Goal: Find contact information: Find contact information

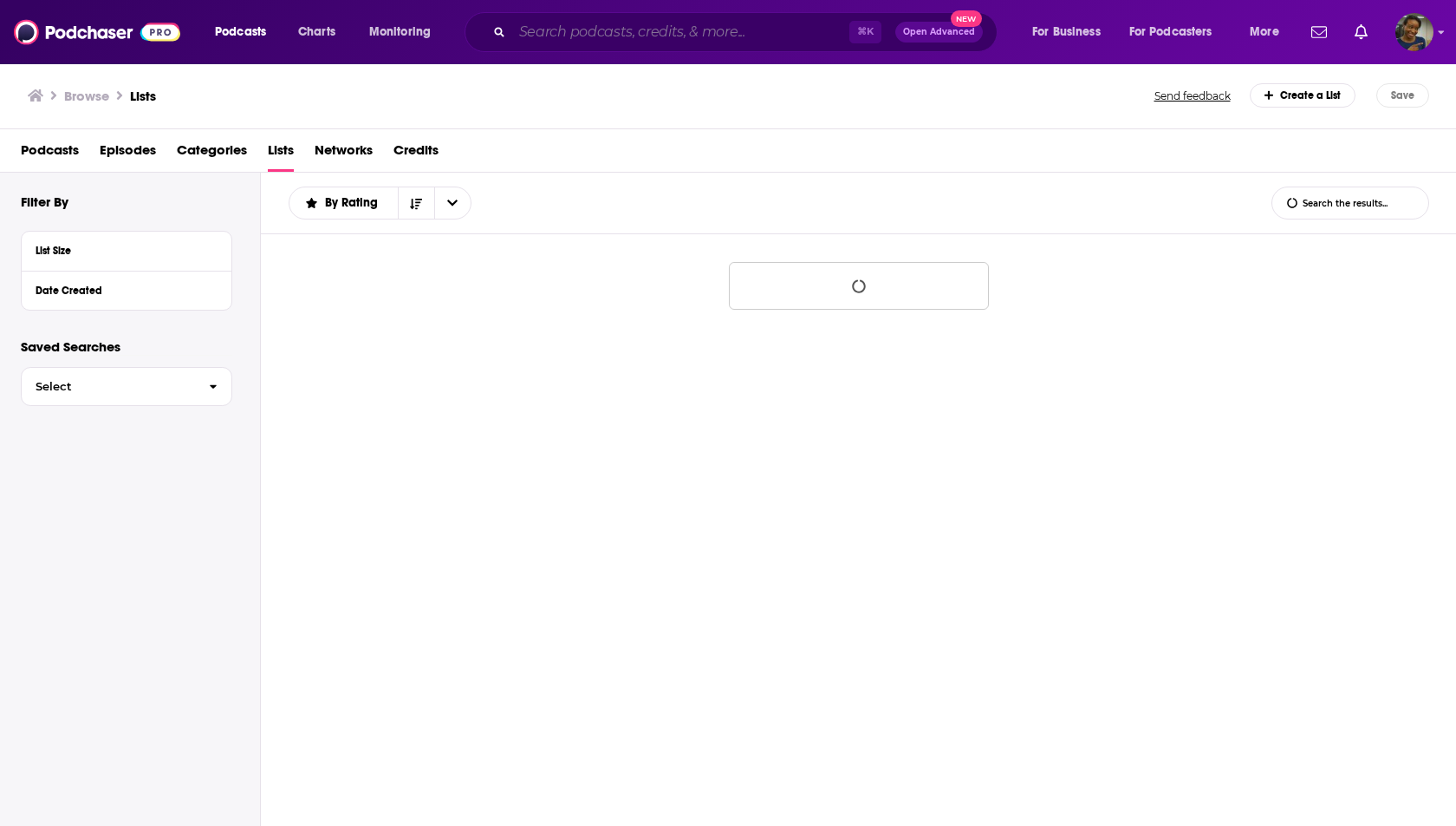
click at [577, 37] on input "Search podcasts, credits, & more..." at bounding box center [681, 32] width 337 height 28
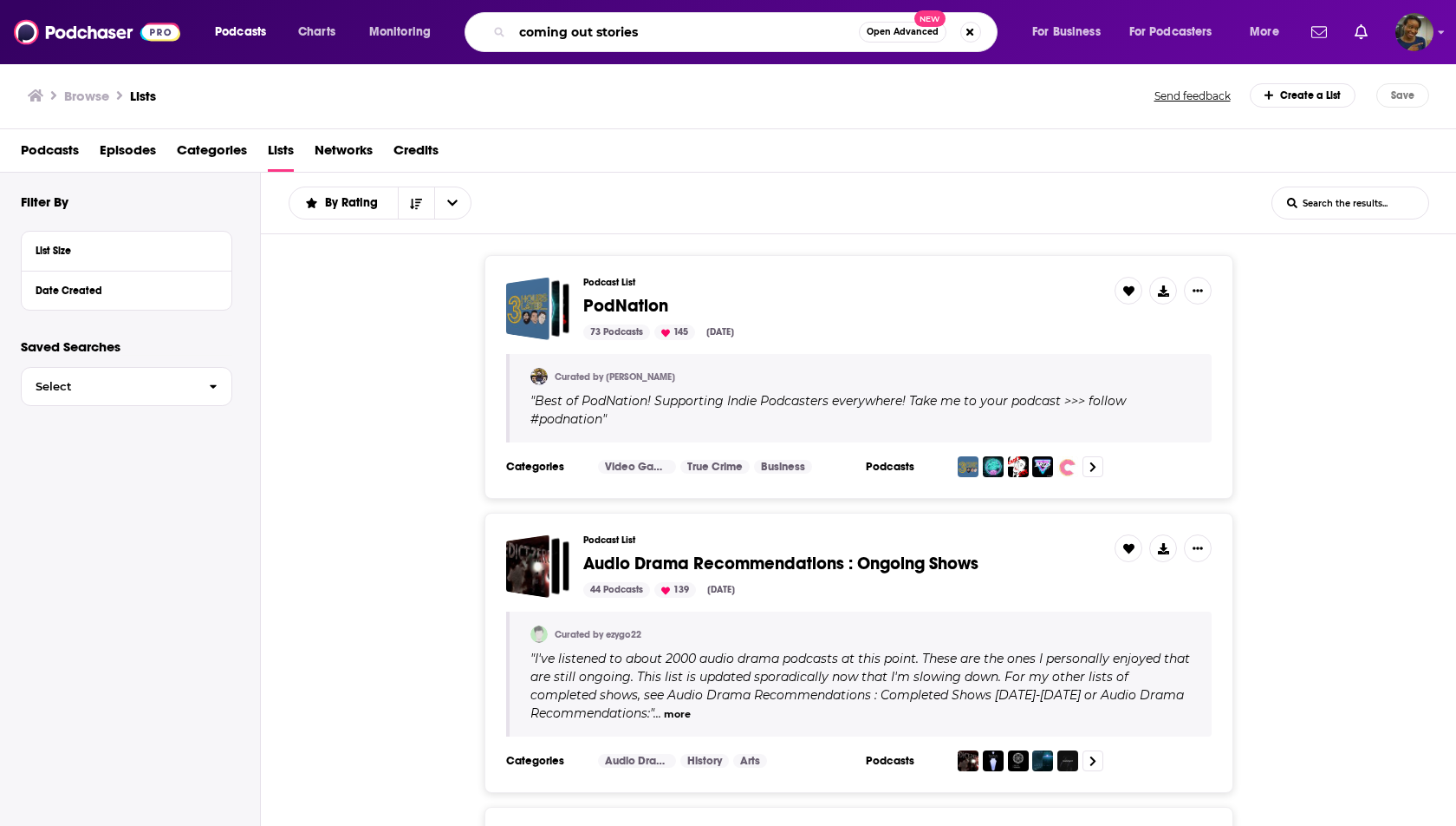
type input "coming out stories"
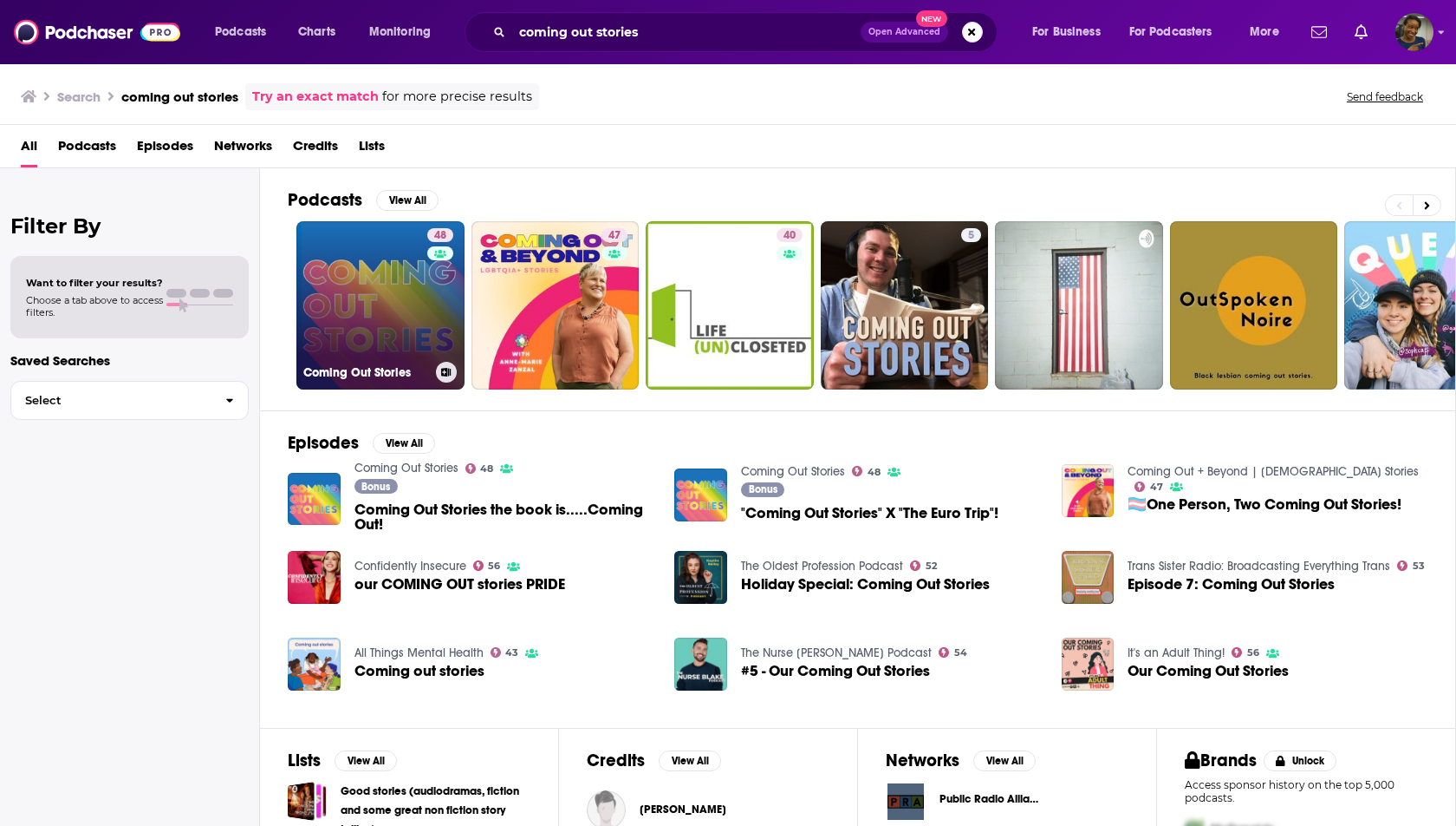
click at [374, 311] on link "48 Coming Out Stories" at bounding box center [381, 305] width 168 height 168
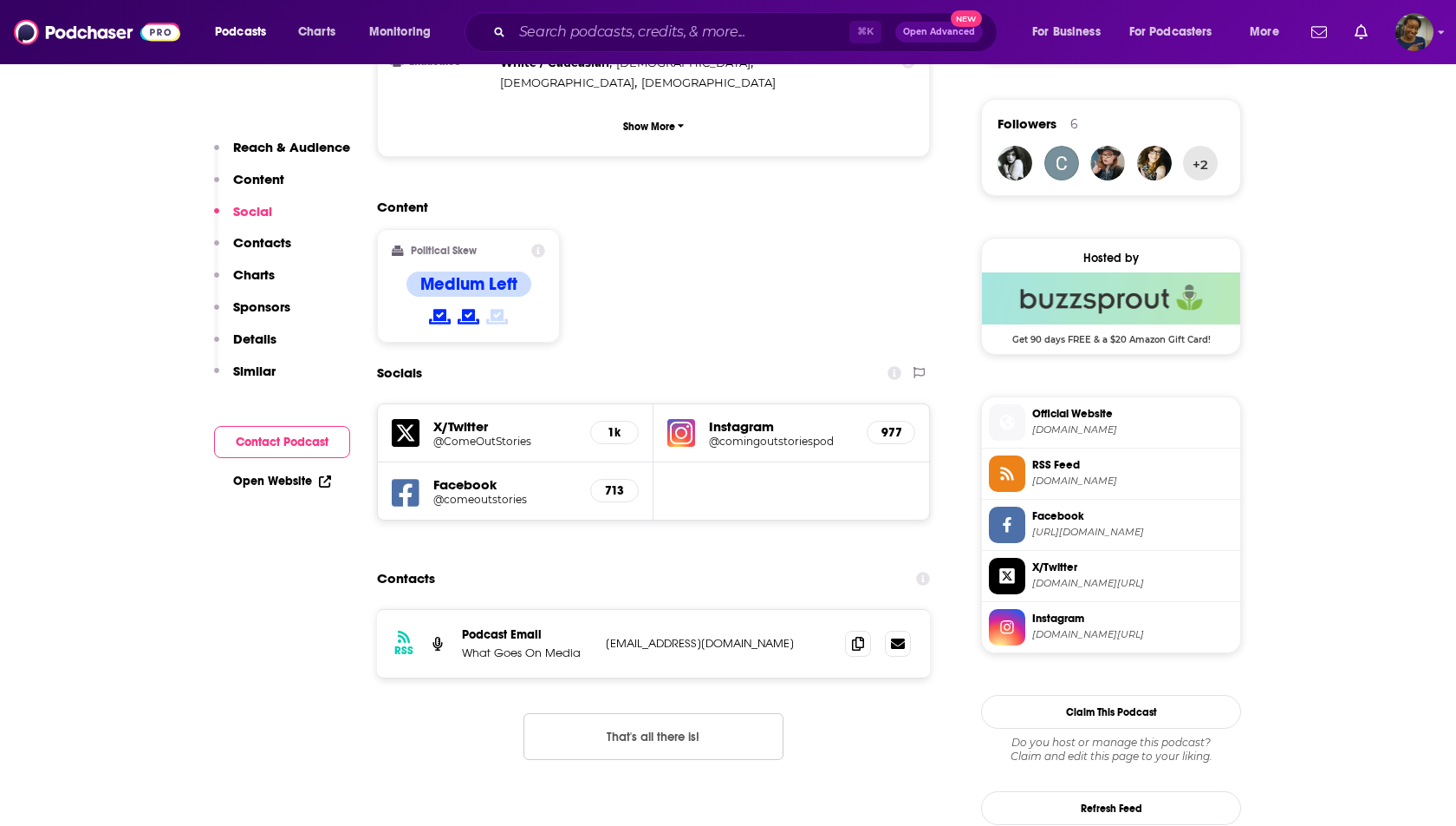
scroll to position [1241, 0]
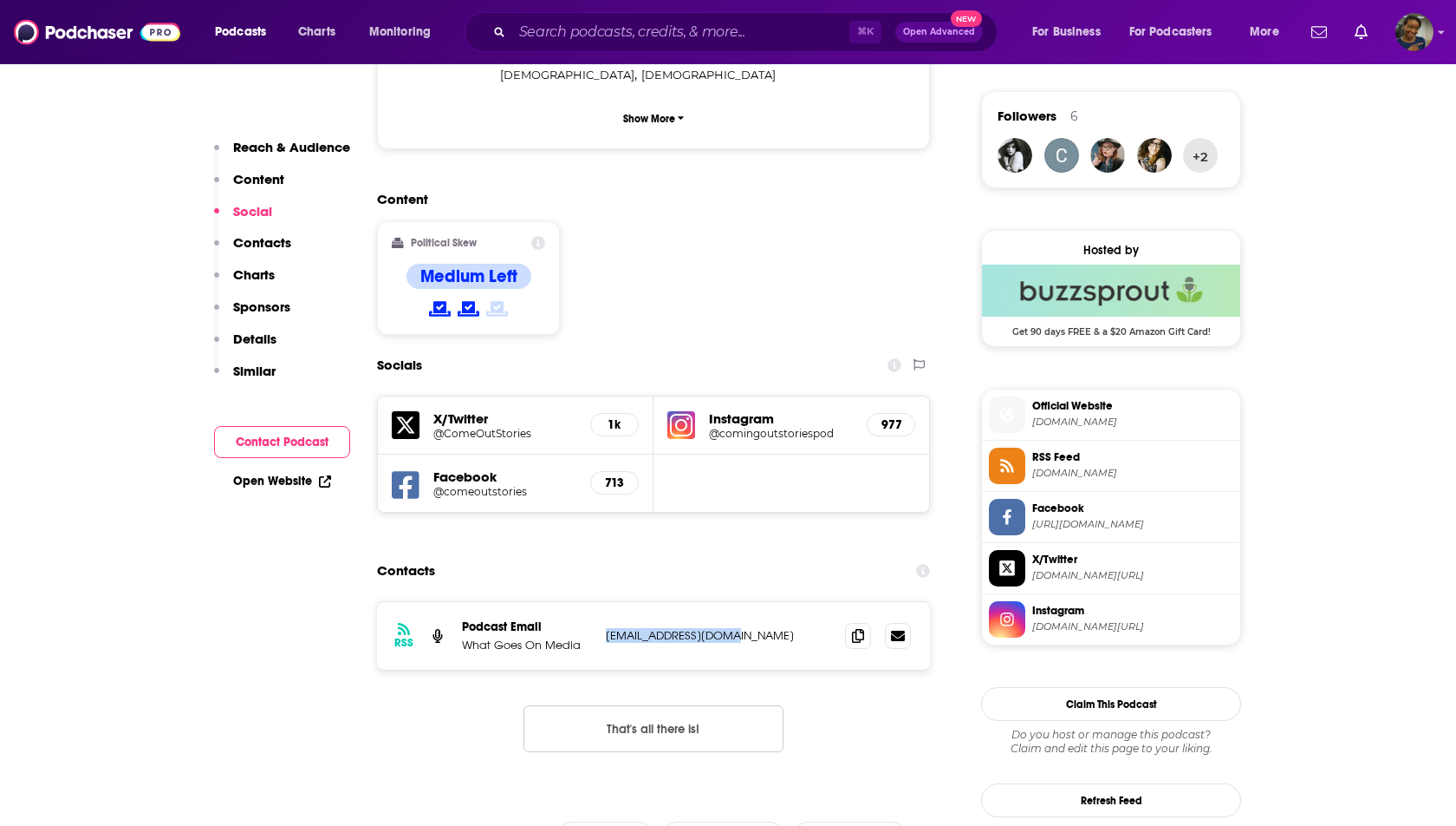
drag, startPoint x: 755, startPoint y: 558, endPoint x: 606, endPoint y: 563, distance: 149.1
click at [606, 628] on p "[EMAIL_ADDRESS][DOMAIN_NAME]" at bounding box center [718, 635] width 225 height 15
copy p "[EMAIL_ADDRESS][DOMAIN_NAME]"
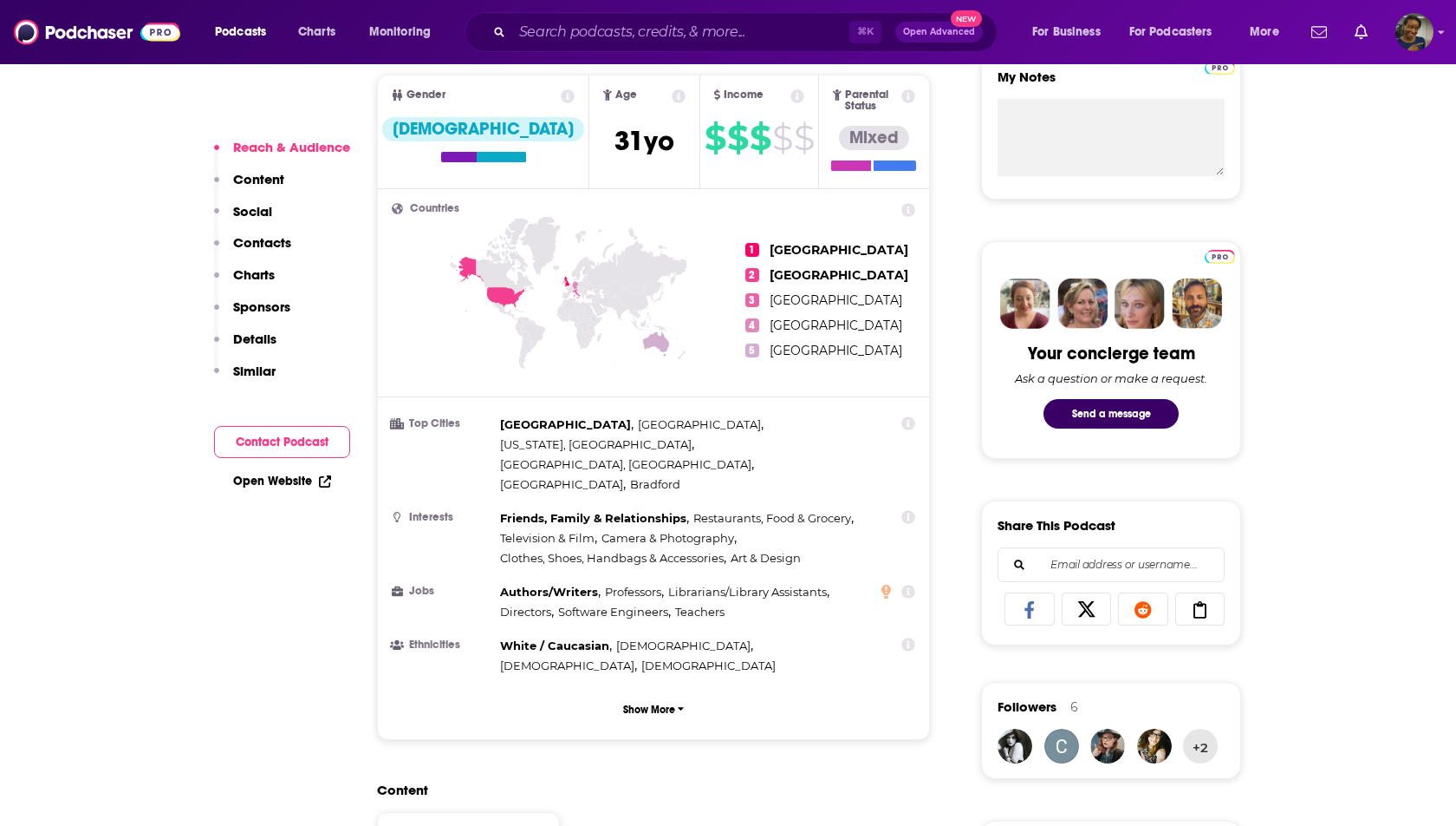
scroll to position [587, 0]
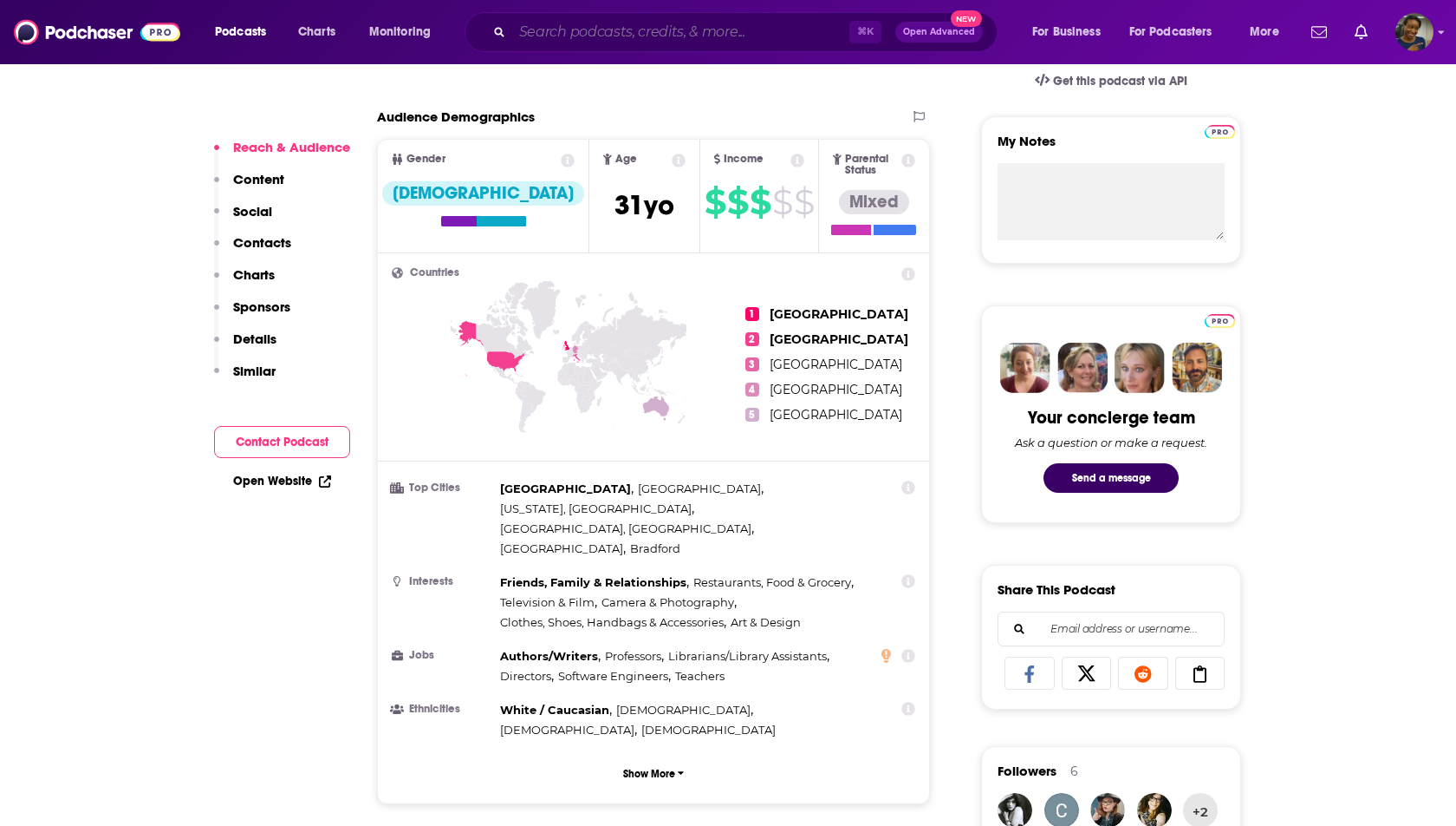
click at [763, 26] on input "Search podcasts, credits, & more..." at bounding box center [681, 32] width 337 height 28
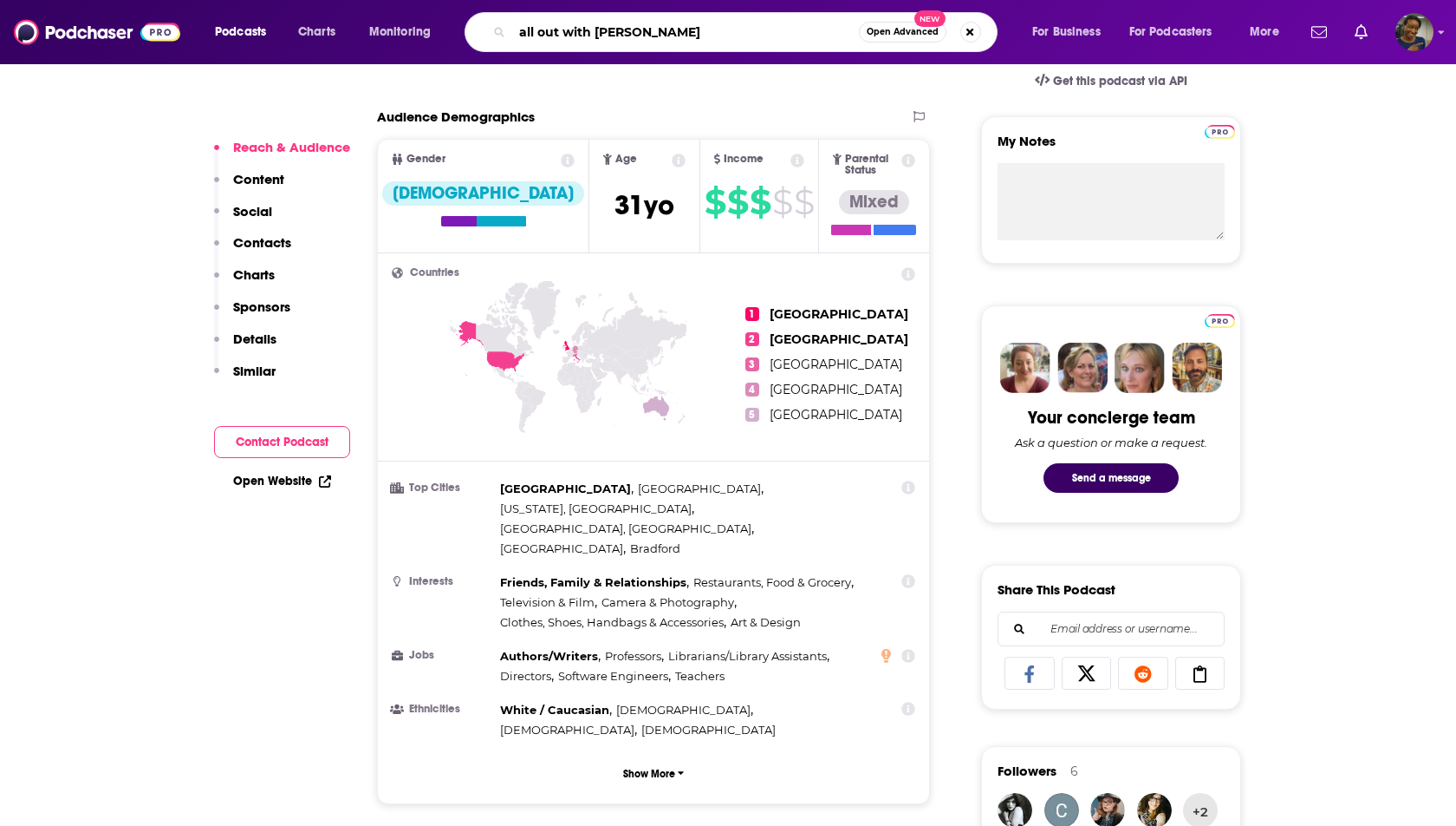
type input "all out with [PERSON_NAME]"
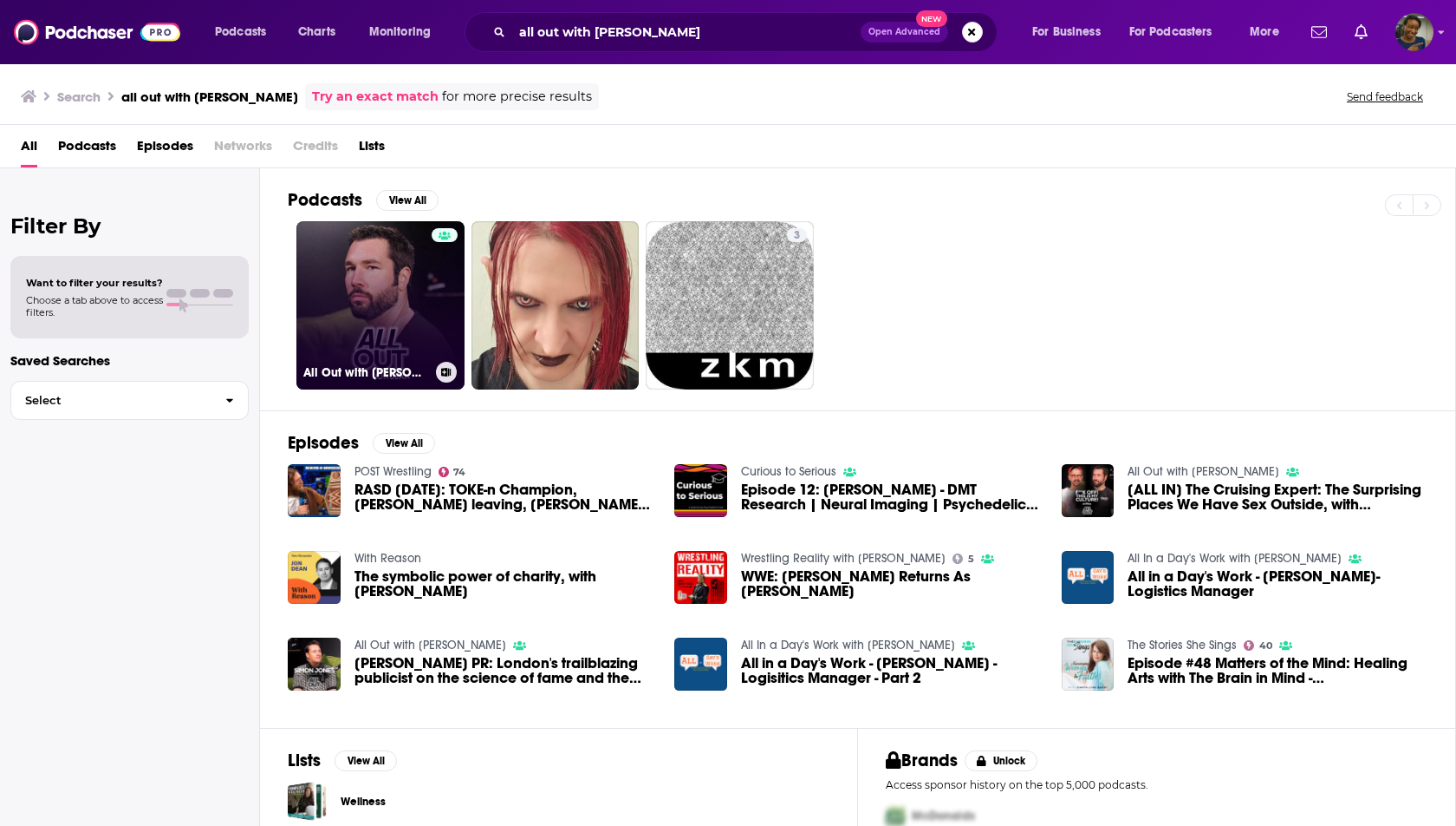
click at [415, 311] on link "All Out with [PERSON_NAME]" at bounding box center [381, 305] width 168 height 168
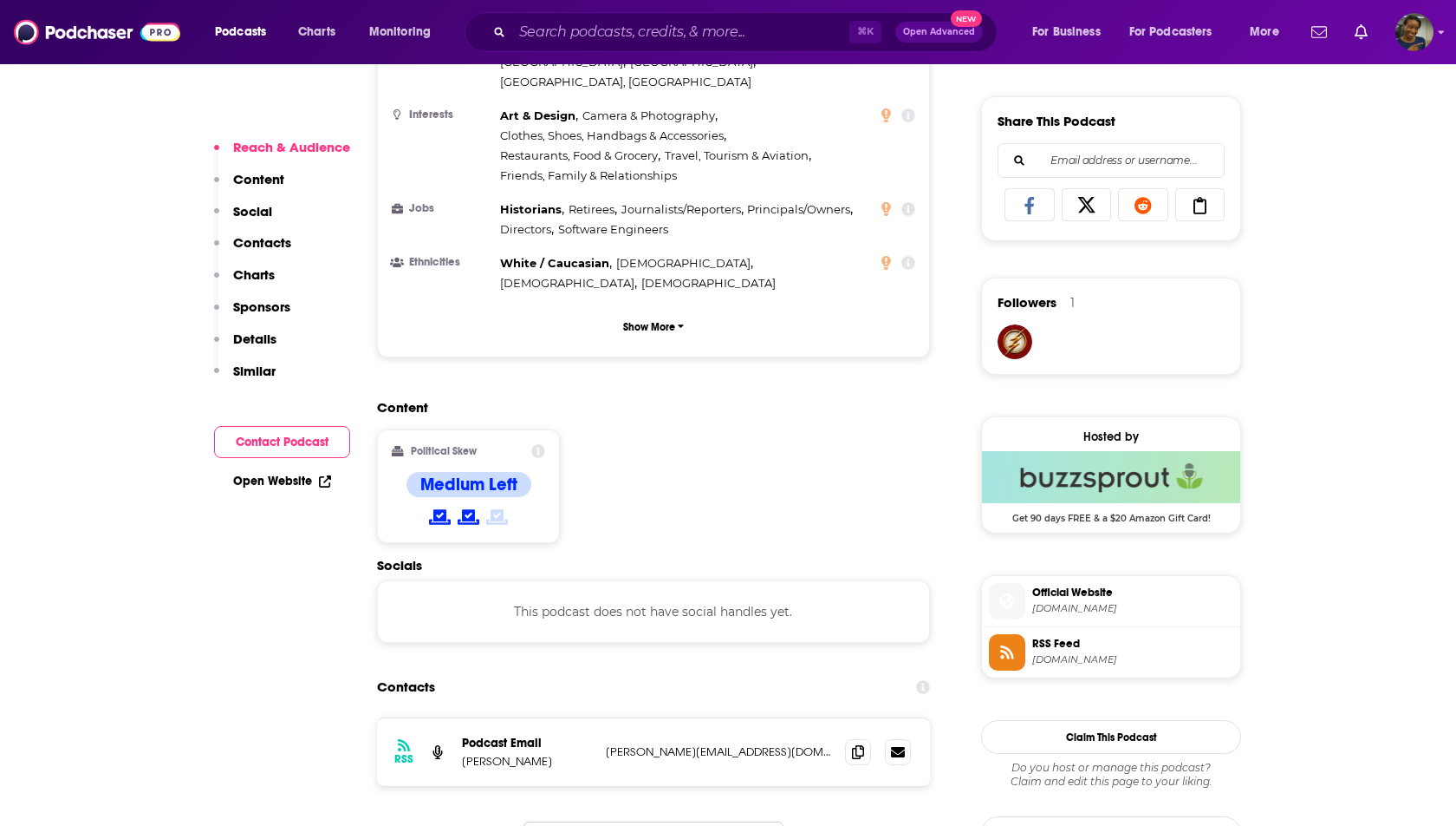
scroll to position [1059, 0]
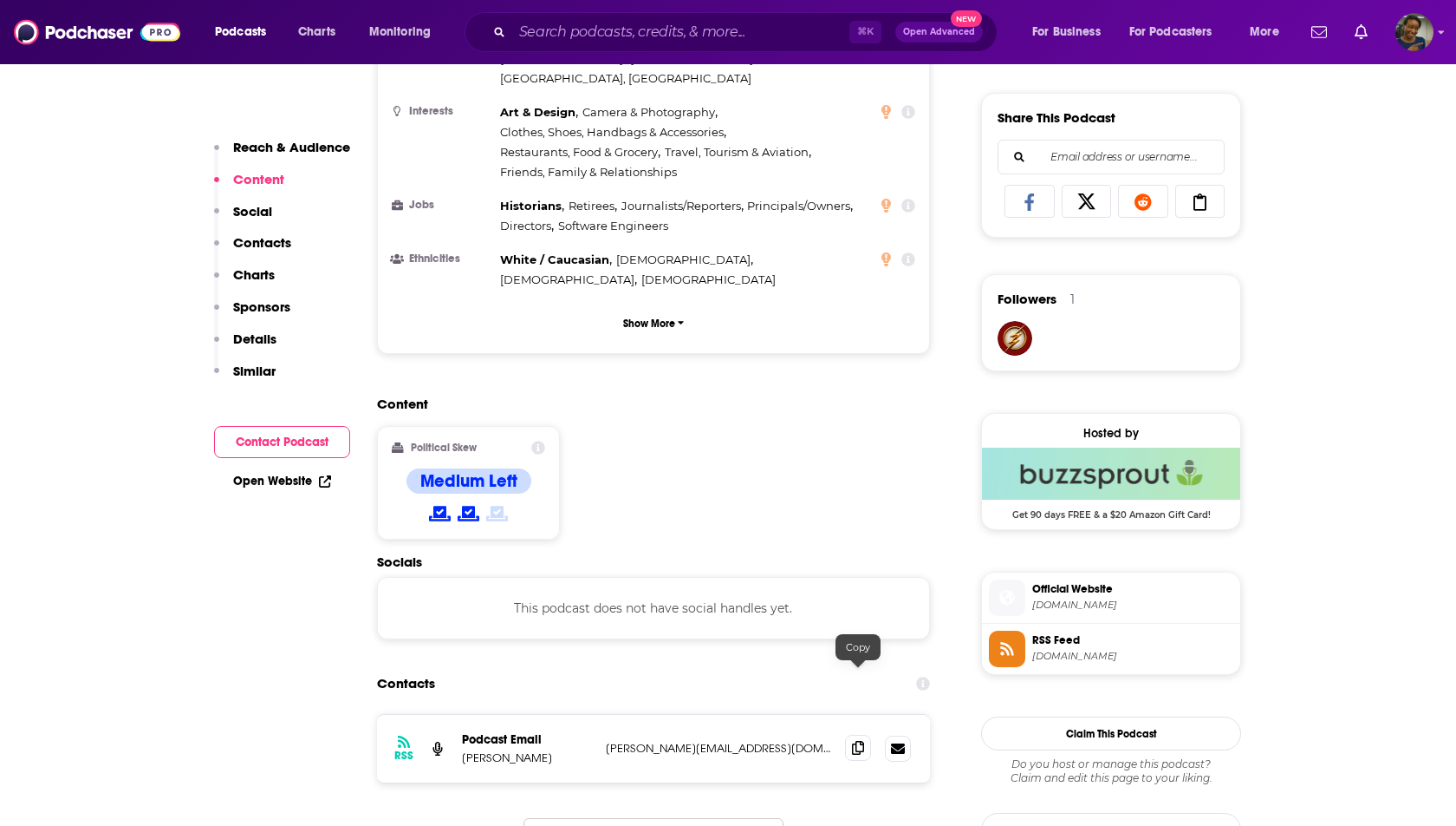
click at [855, 740] on icon at bounding box center [858, 747] width 12 height 14
click at [864, 734] on span at bounding box center [858, 747] width 26 height 26
click at [604, 29] on input "Search podcasts, credits, & more..." at bounding box center [681, 32] width 337 height 28
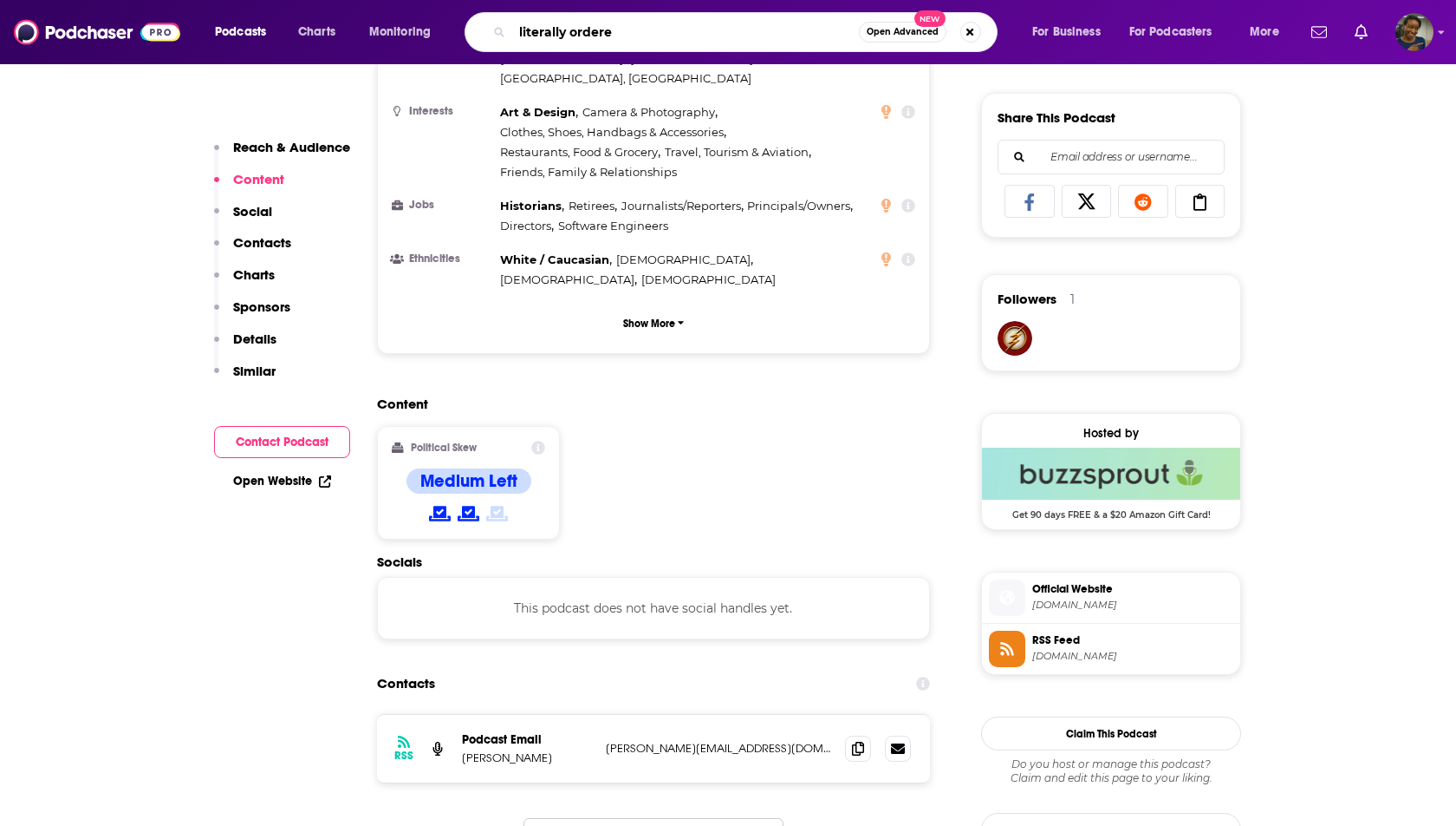
type input "literally ordered"
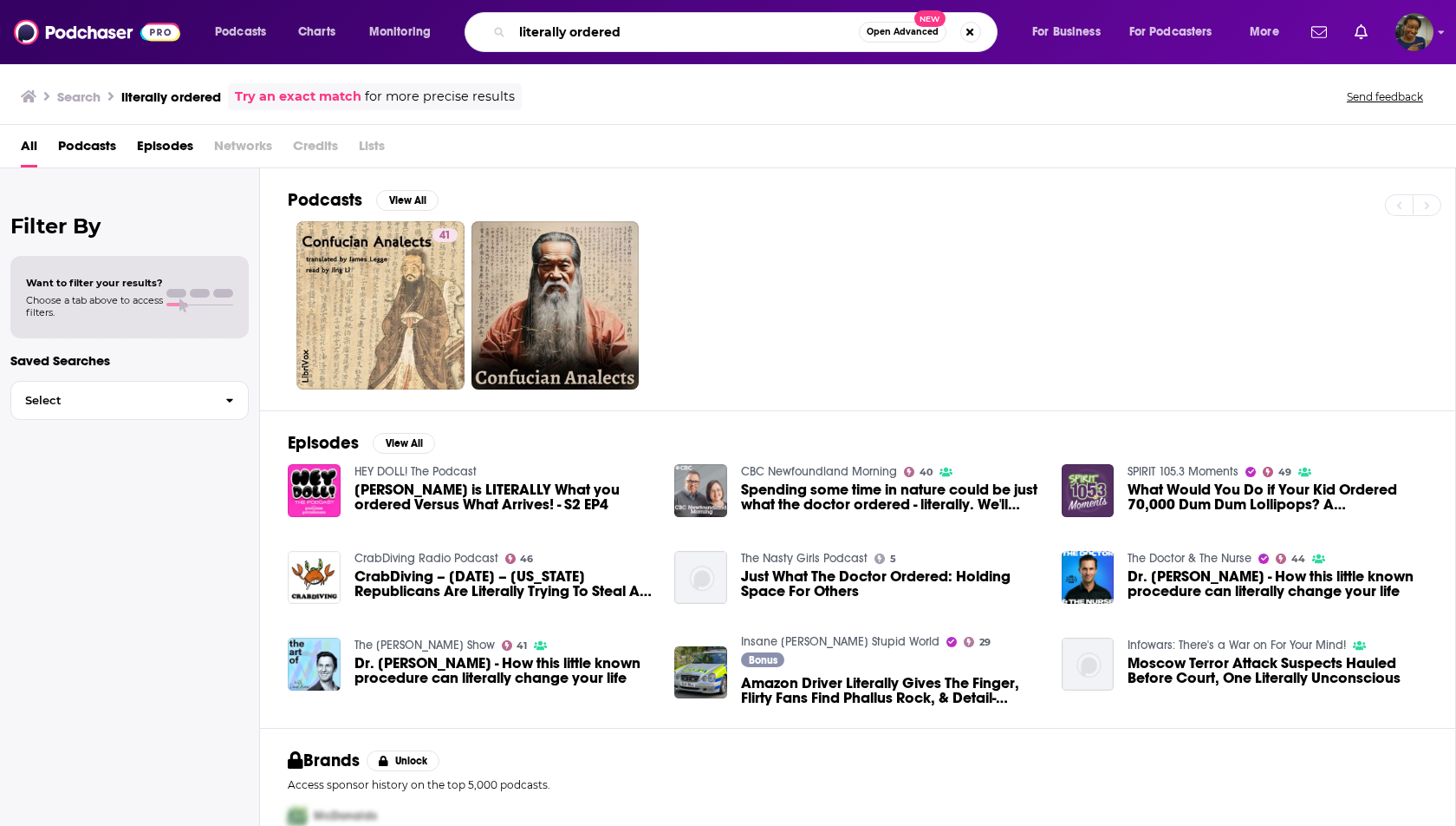
click at [544, 43] on input "literally ordered" at bounding box center [686, 32] width 347 height 28
click at [547, 24] on input "literally ordered" at bounding box center [686, 32] width 347 height 28
type input "intrinsically ordered"
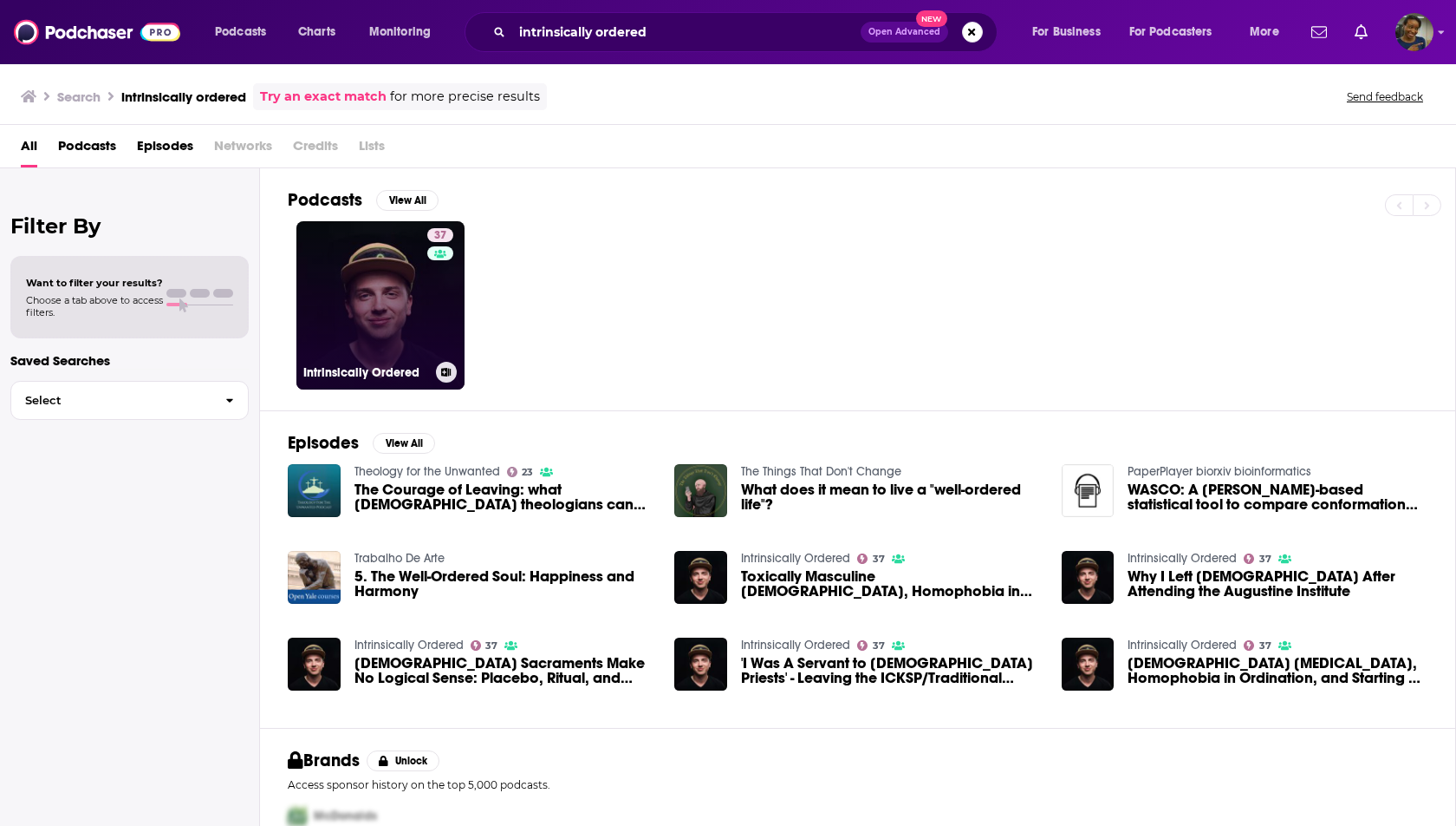
click at [390, 306] on link "37 Intrinsically Ordered" at bounding box center [381, 305] width 168 height 168
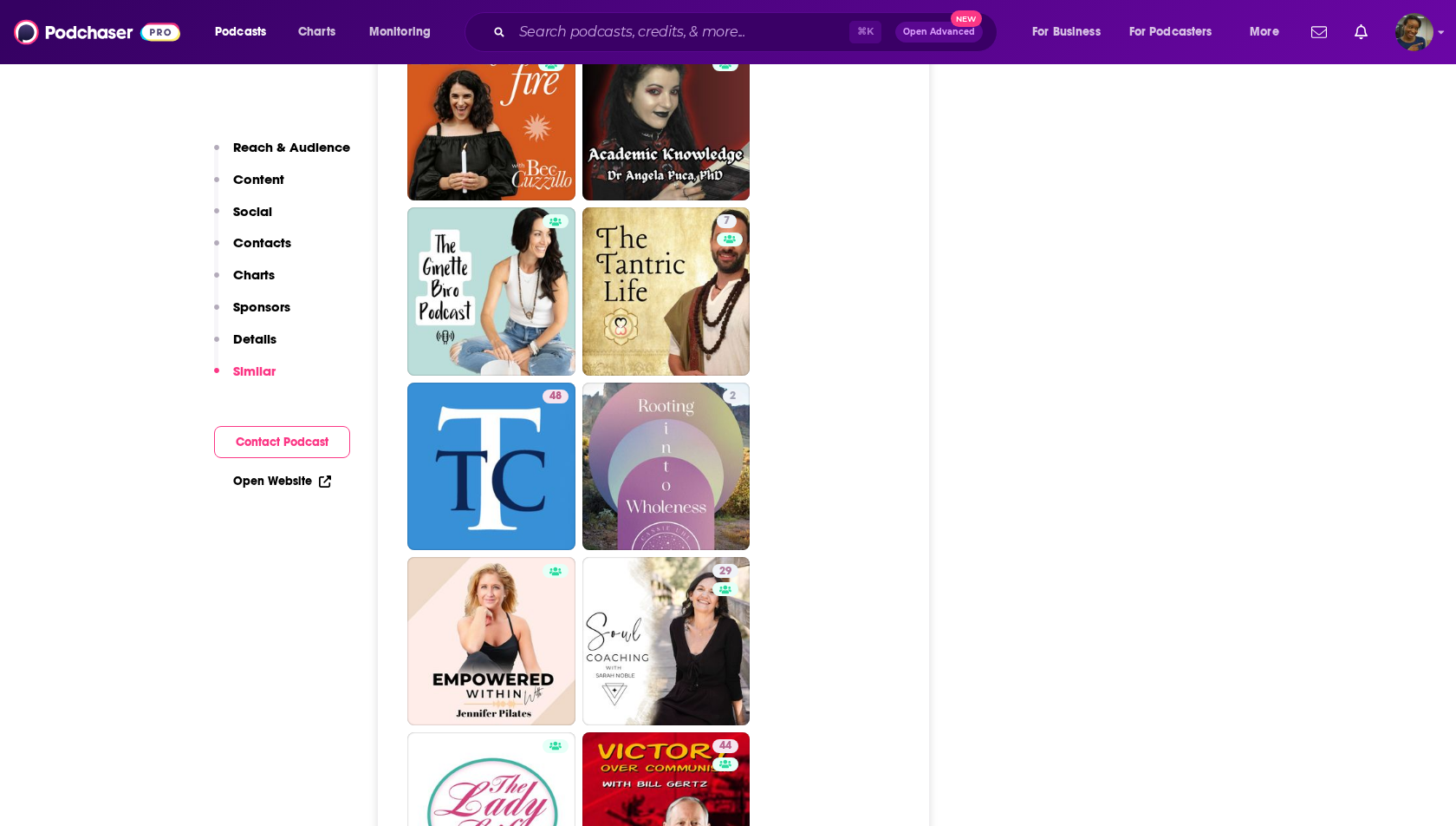
scroll to position [3159, 0]
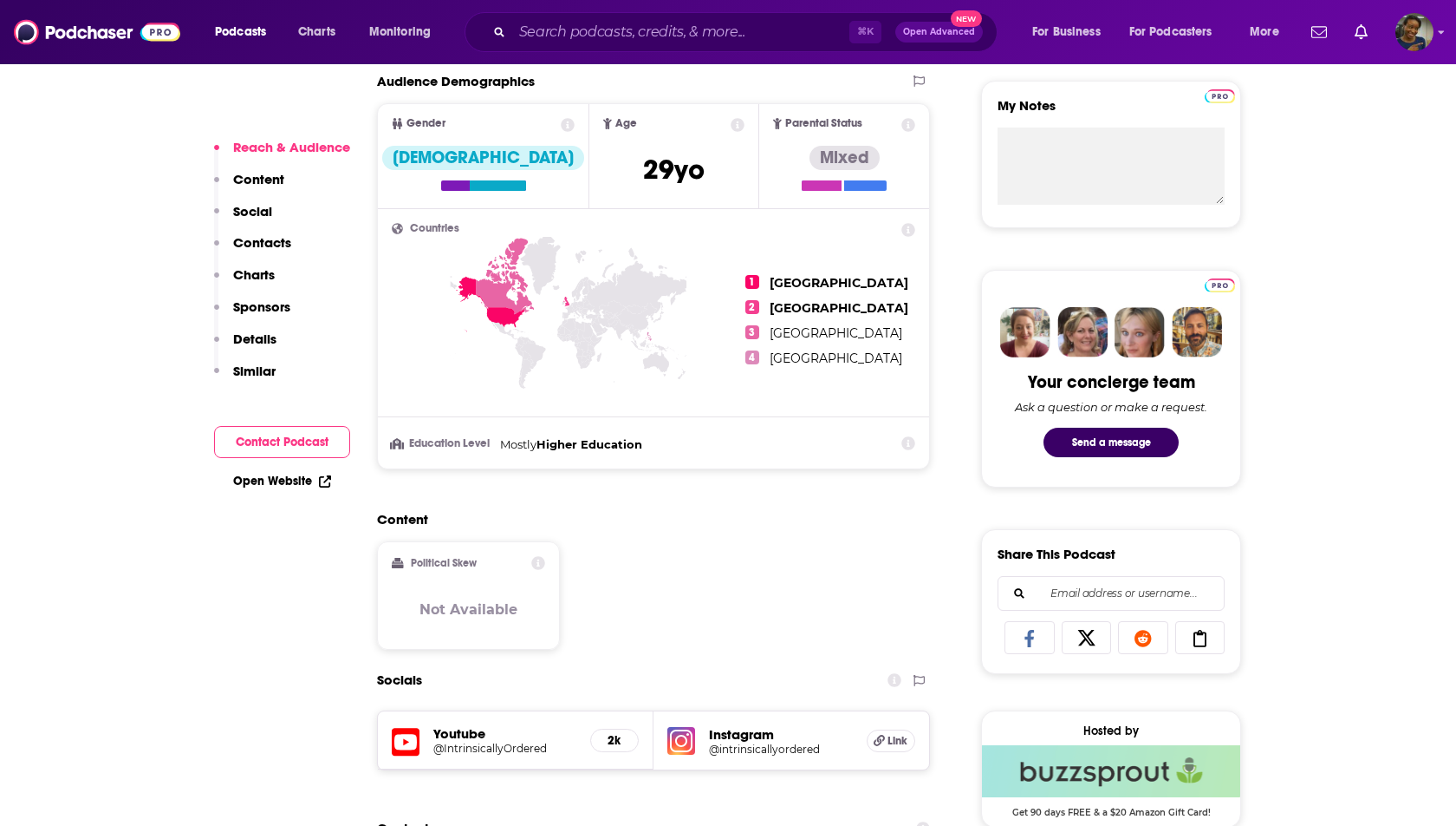
scroll to position [651, 0]
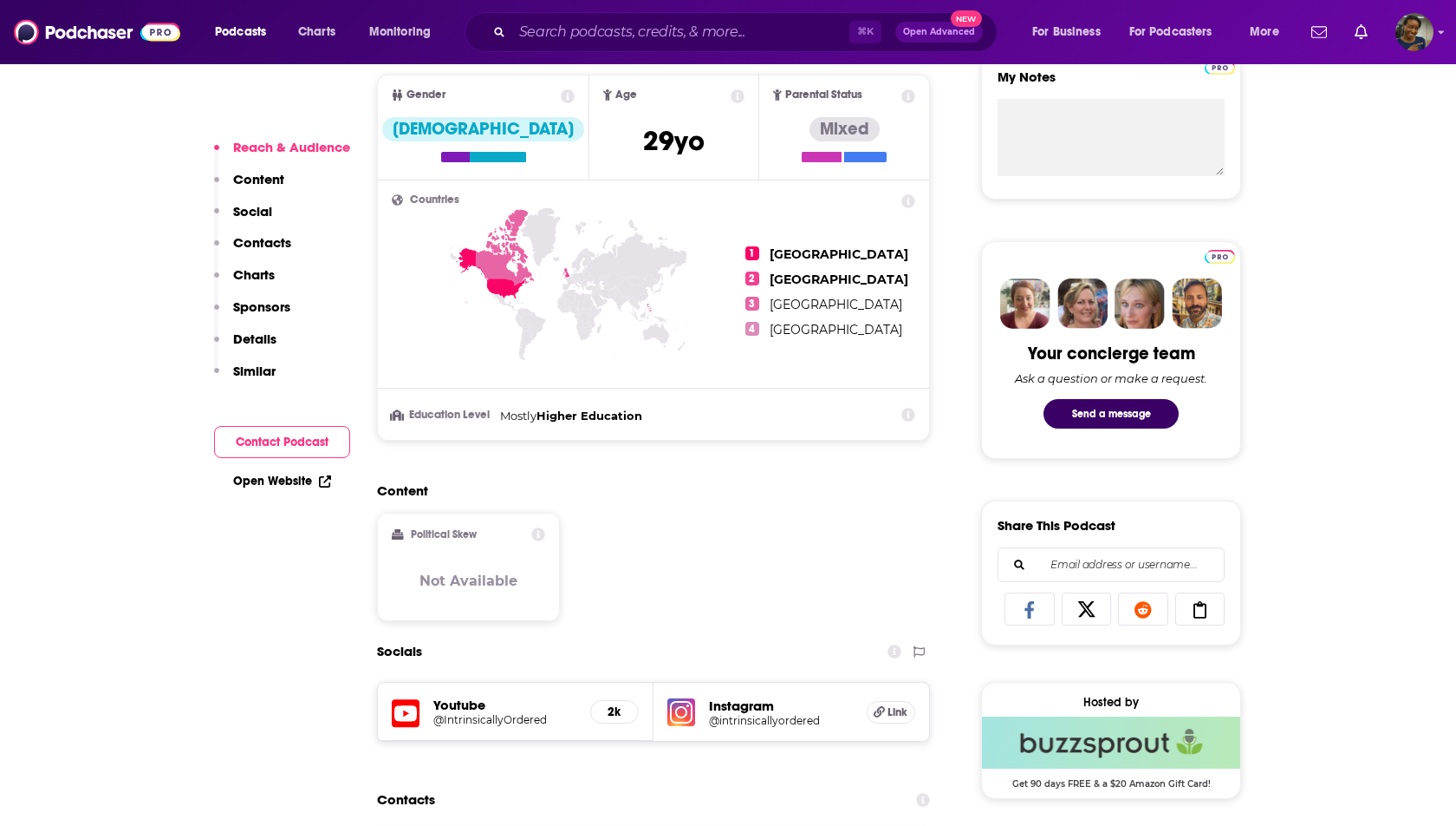
click at [803, 733] on div "Instagram @intrinsicallyordered Link" at bounding box center [791, 712] width 275 height 58
click at [803, 730] on div "Instagram @intrinsicallyordered Link" at bounding box center [791, 712] width 275 height 58
click at [799, 722] on h5 "@intrinsicallyordered" at bounding box center [781, 719] width 144 height 13
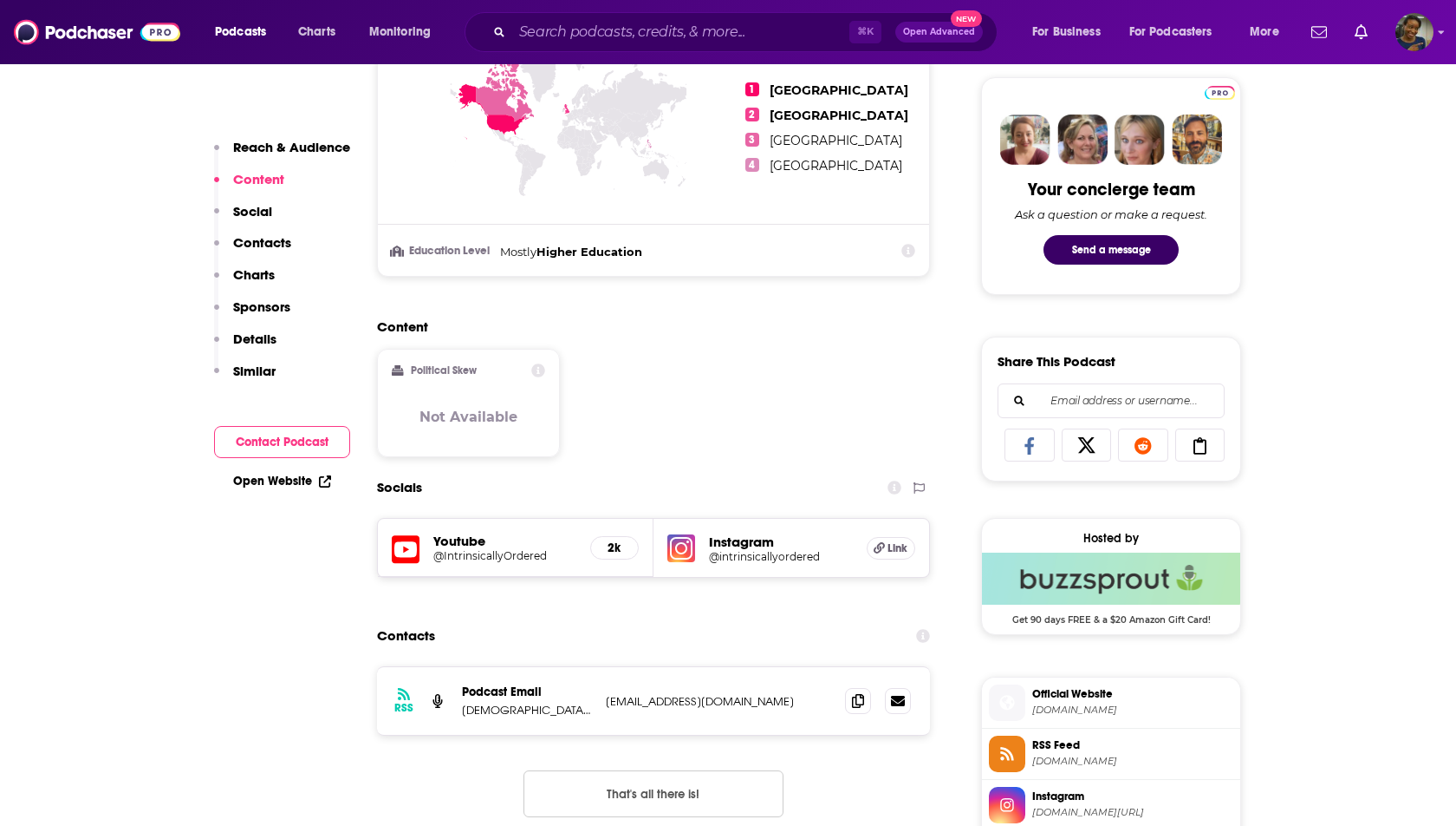
scroll to position [824, 0]
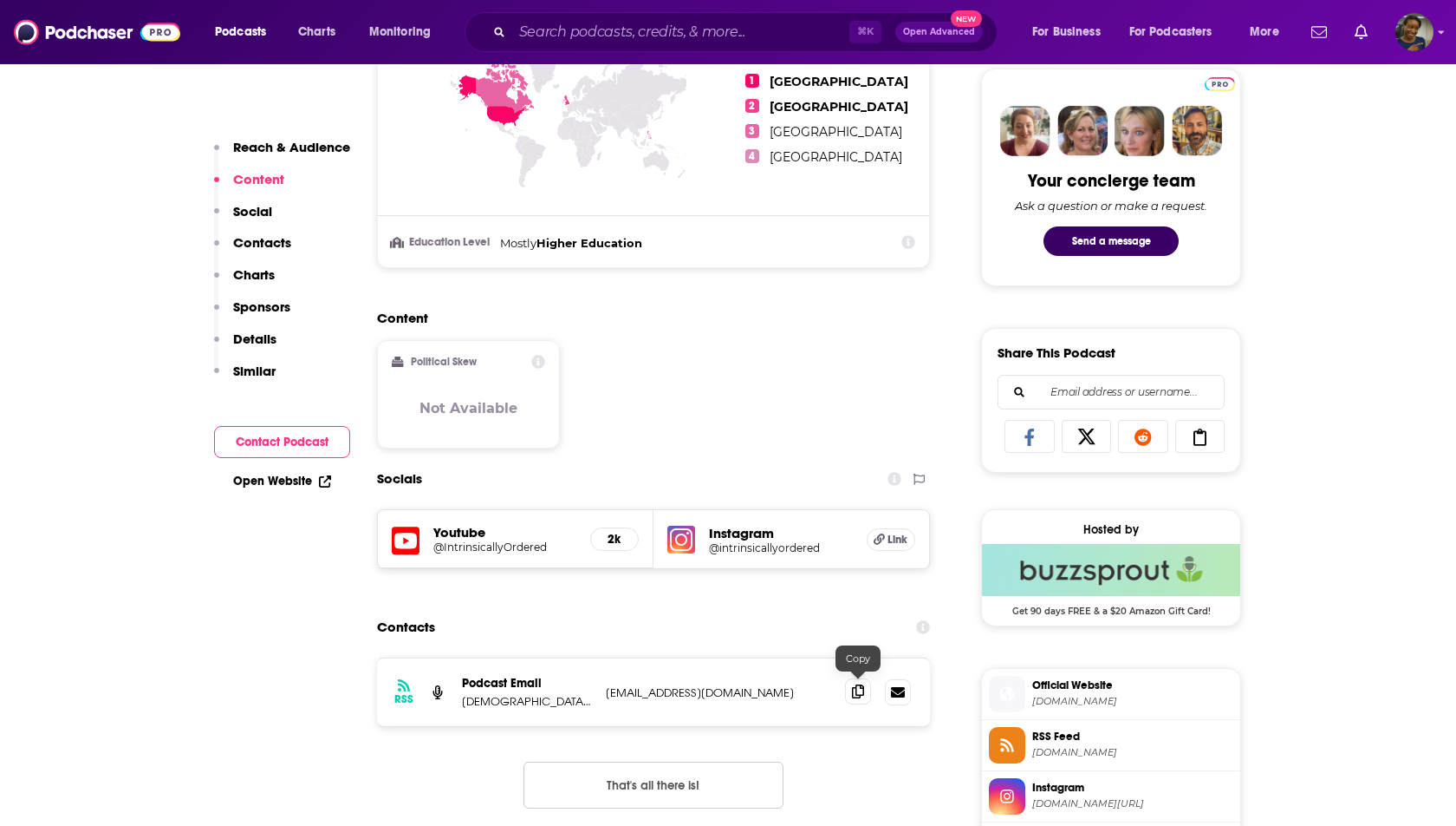
click at [860, 695] on span at bounding box center [858, 691] width 26 height 26
click at [860, 687] on icon at bounding box center [858, 691] width 12 height 14
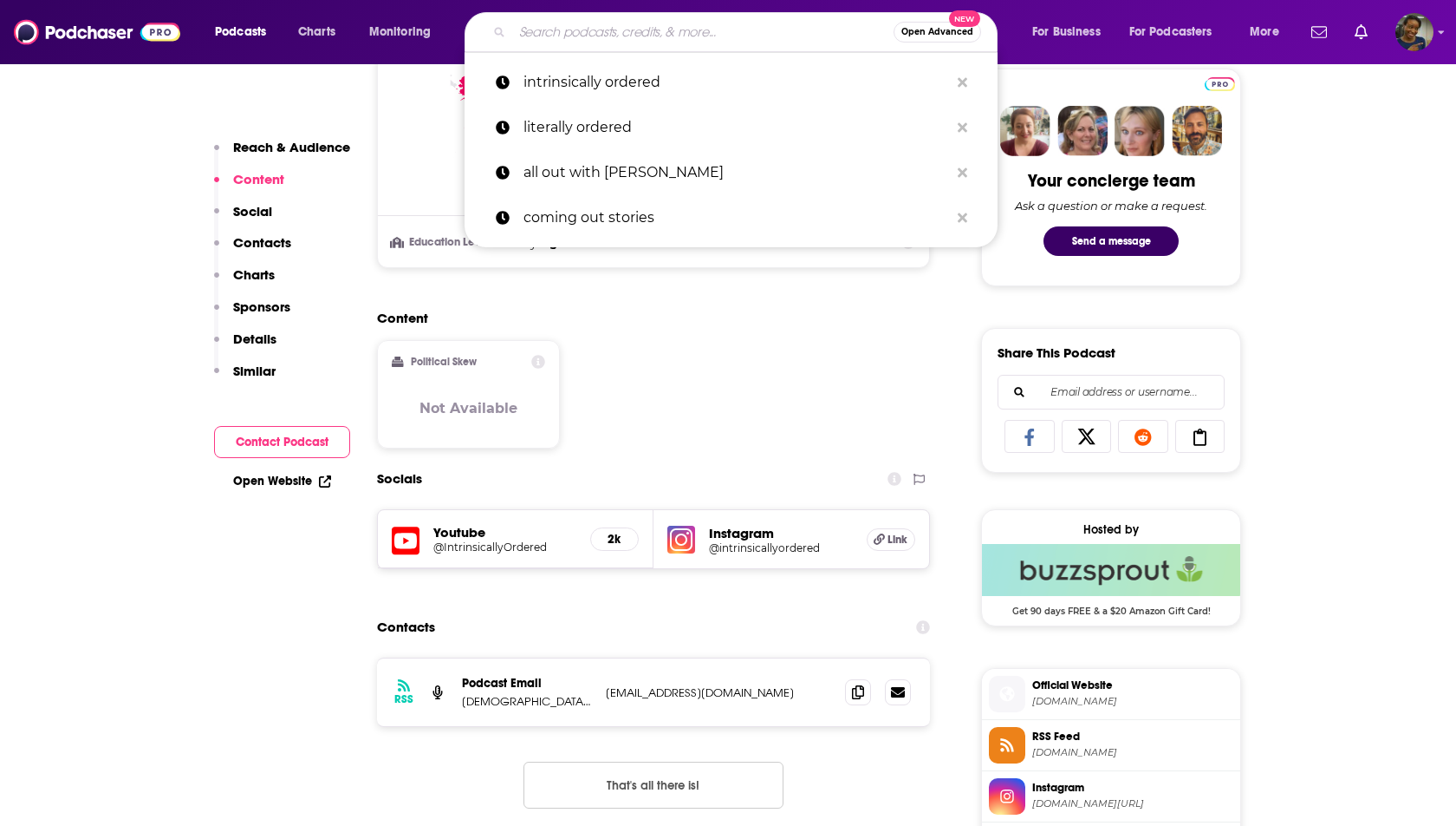
click at [721, 33] on input "Search podcasts, credits, & more..." at bounding box center [702, 32] width 382 height 28
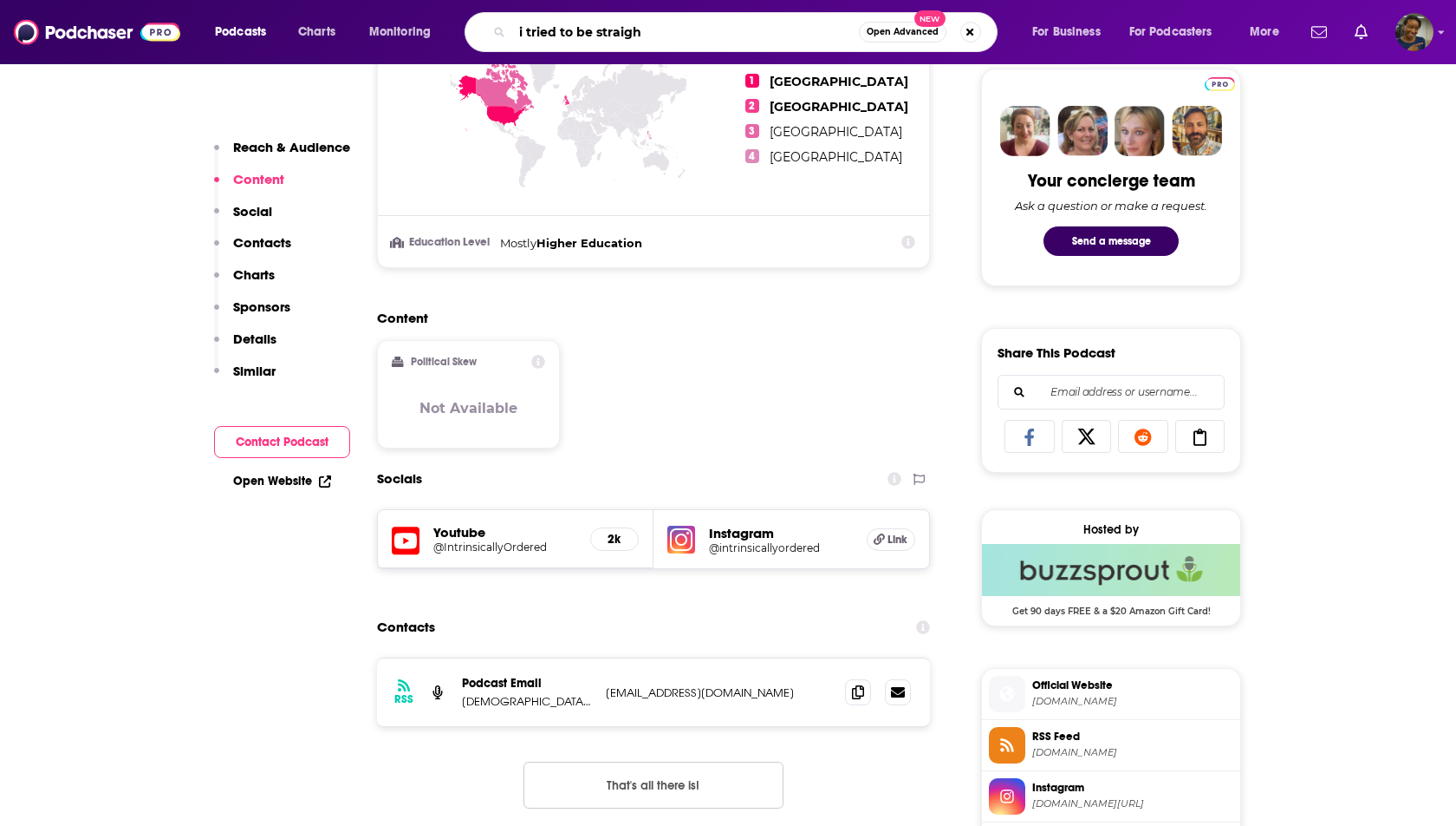
type input "i tried to be straight"
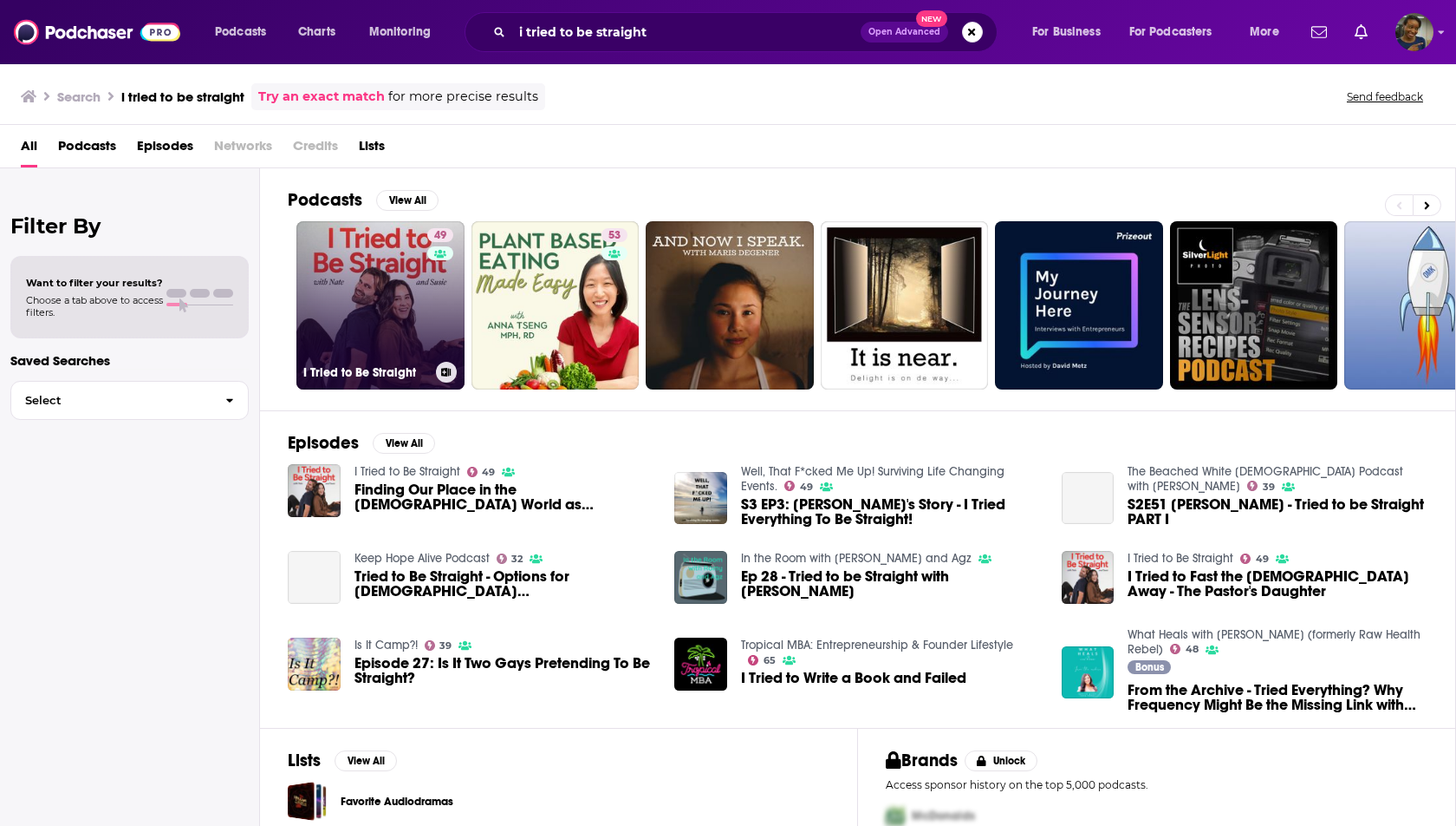
click at [364, 339] on link "49 I Tried to Be Straight" at bounding box center [381, 305] width 168 height 168
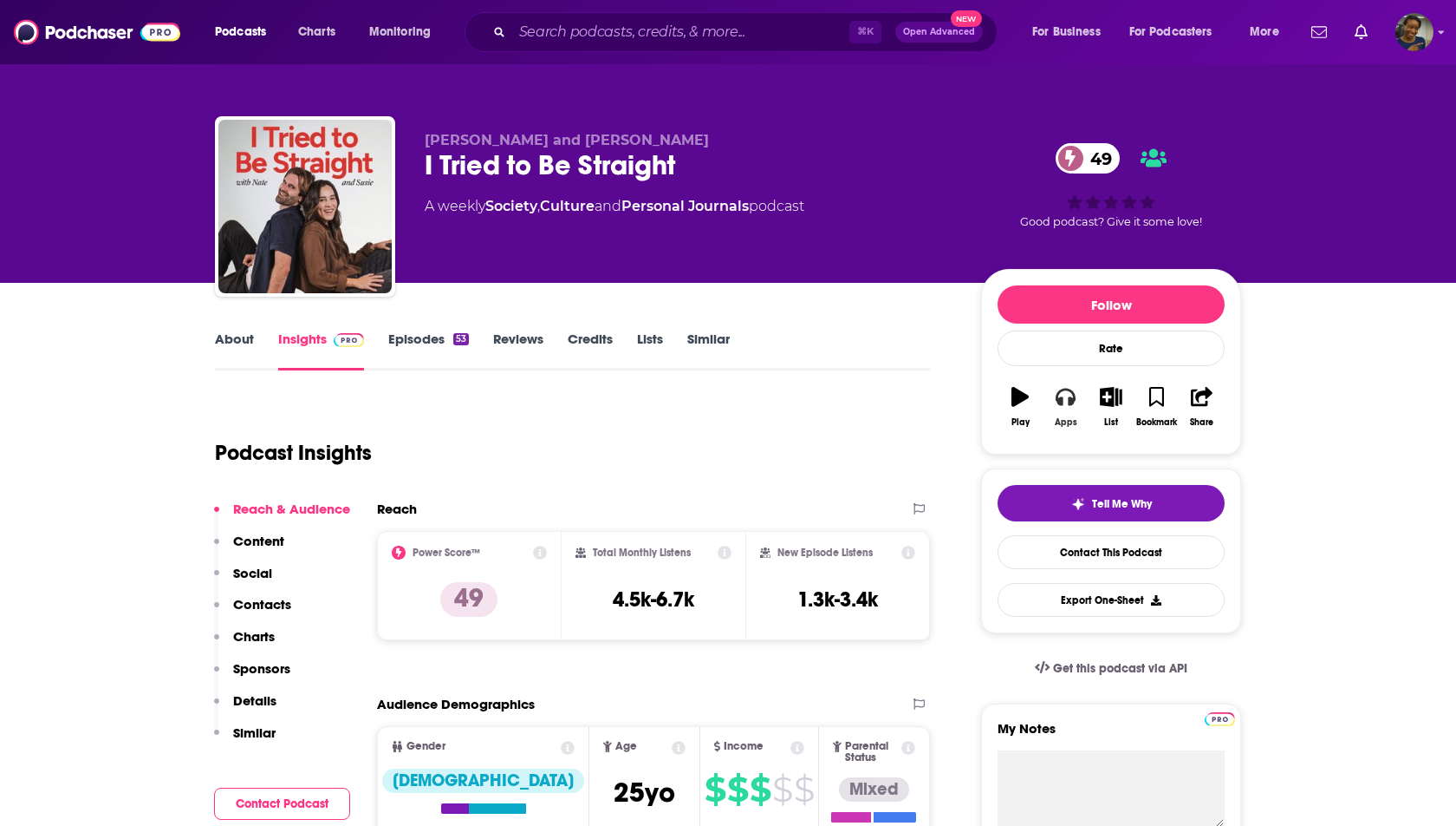
click at [1069, 411] on button "Apps" at bounding box center [1065, 407] width 45 height 62
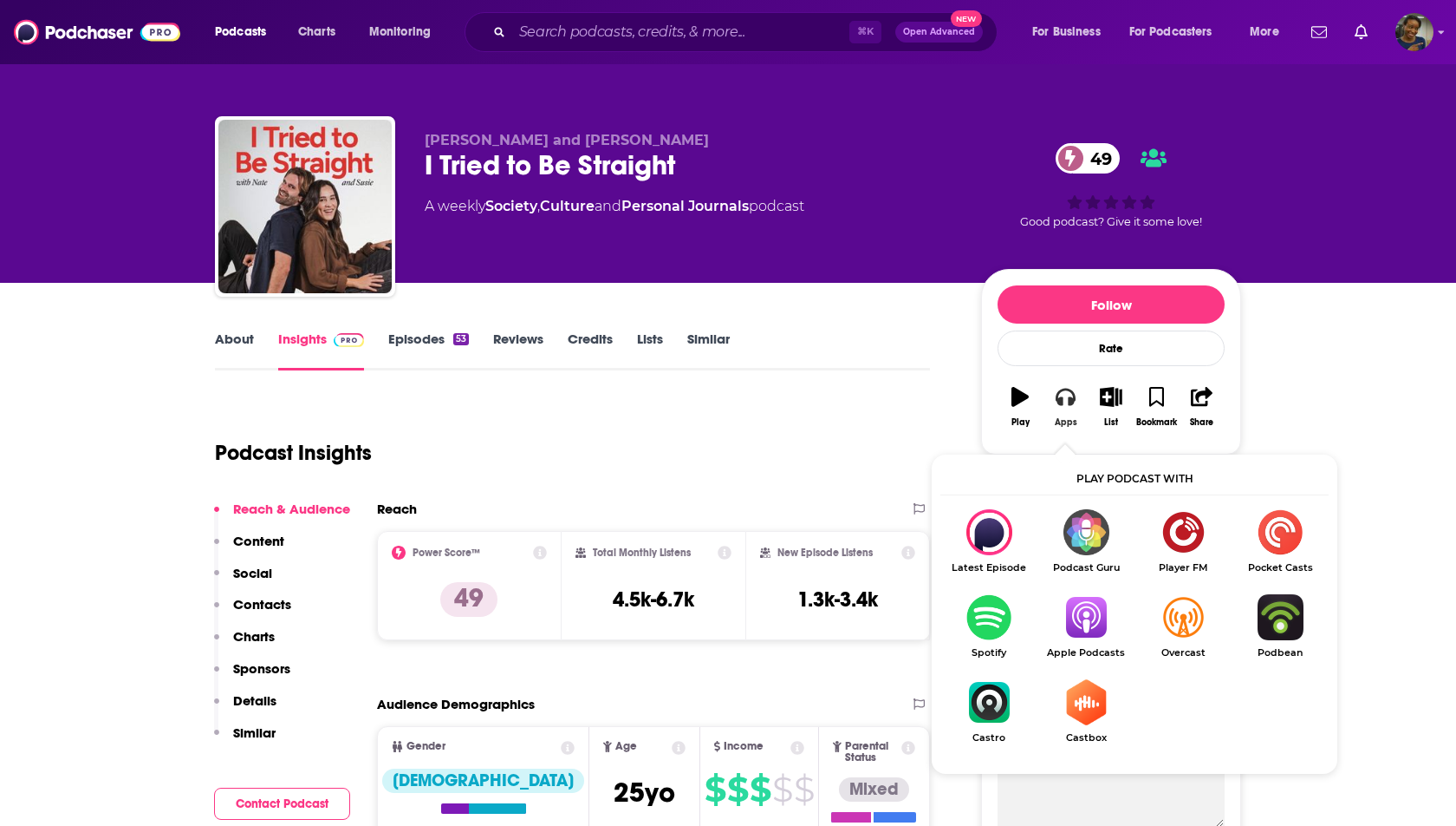
click at [1056, 404] on icon "button" at bounding box center [1064, 396] width 19 height 19
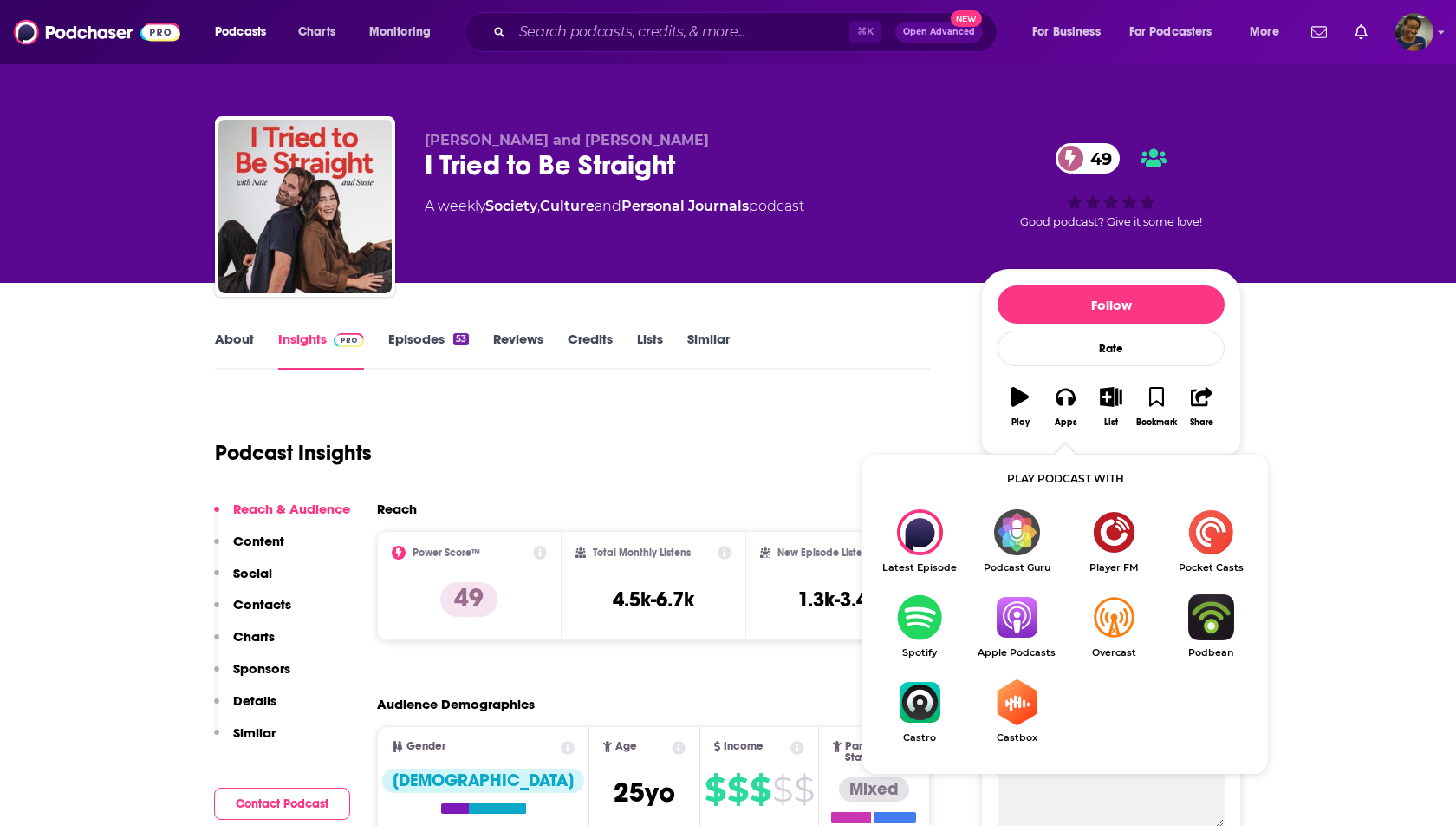
click at [1019, 621] on img "Show Listen On dropdown" at bounding box center [1017, 617] width 97 height 46
